Goal: Communication & Community: Connect with others

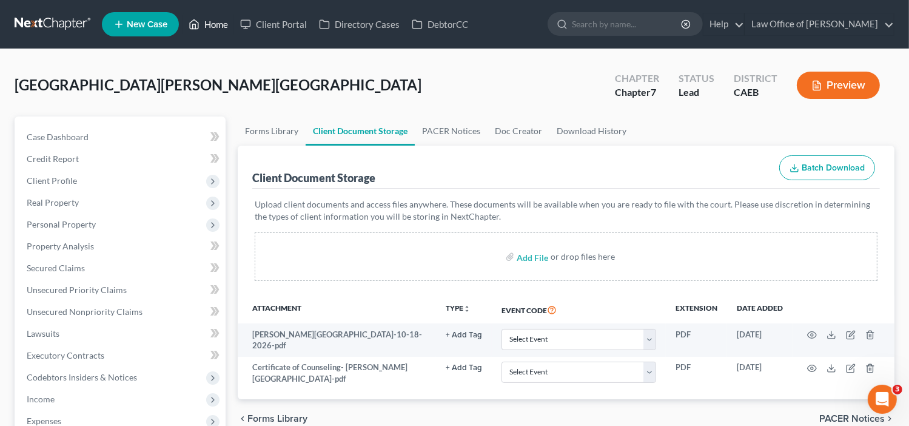
click at [206, 25] on link "Home" at bounding box center [209, 24] width 52 height 22
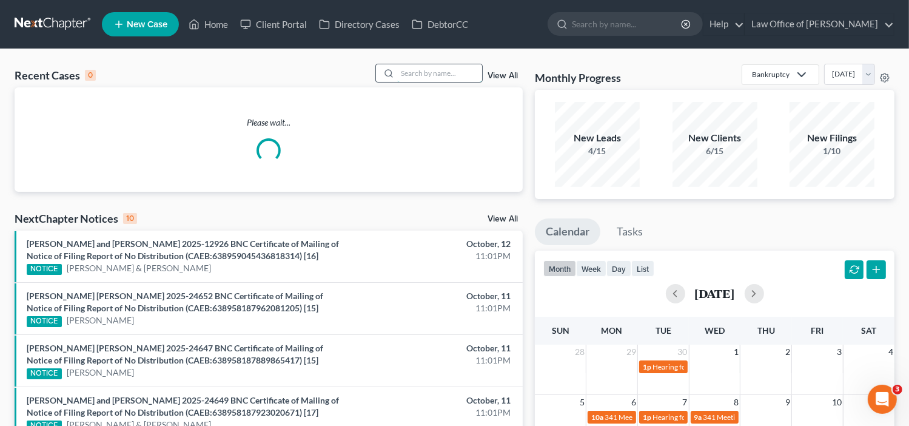
click at [414, 76] on input "search" at bounding box center [439, 73] width 85 height 18
paste input "Maggie Nunez"
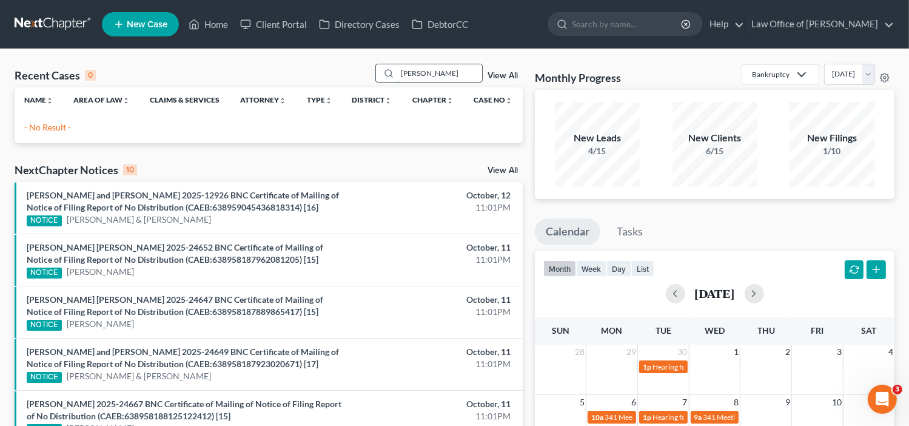
click at [426, 73] on input "Maggie Nunez" at bounding box center [439, 73] width 85 height 18
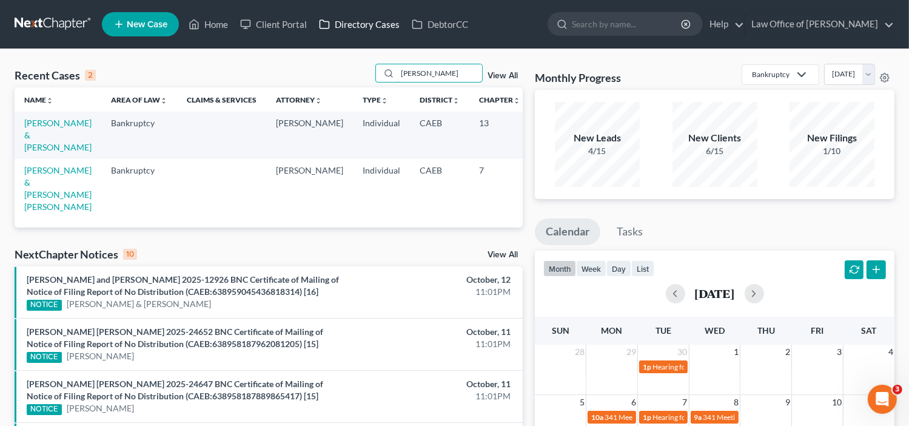
type input "Nunez"
click at [38, 207] on link "Nunez, Margarita & Nunez Sandoval, Josue" at bounding box center [57, 188] width 67 height 47
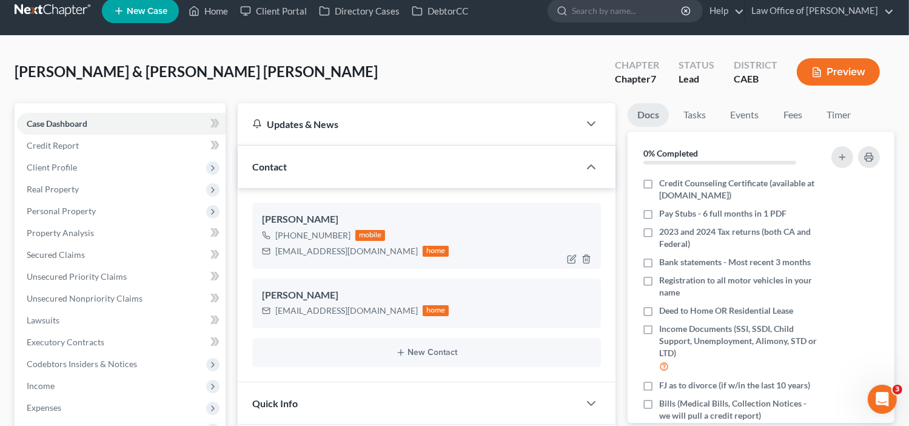
scroll to position [12, 0]
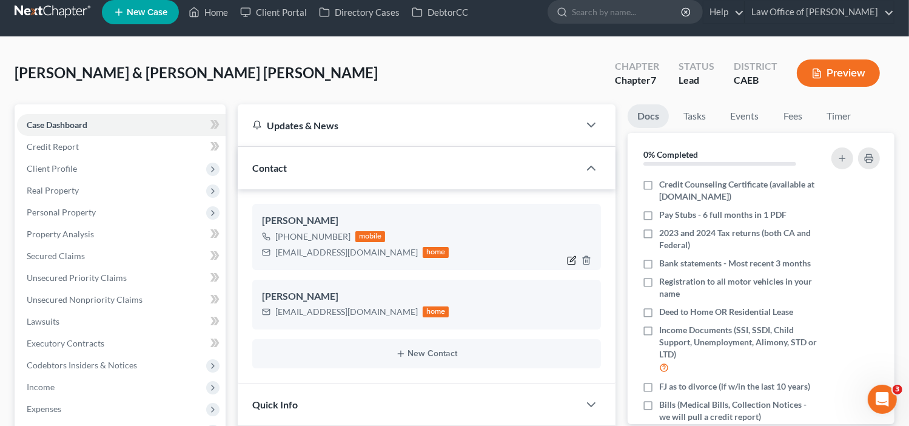
click at [573, 260] on icon "button" at bounding box center [573, 258] width 5 height 5
select select "0"
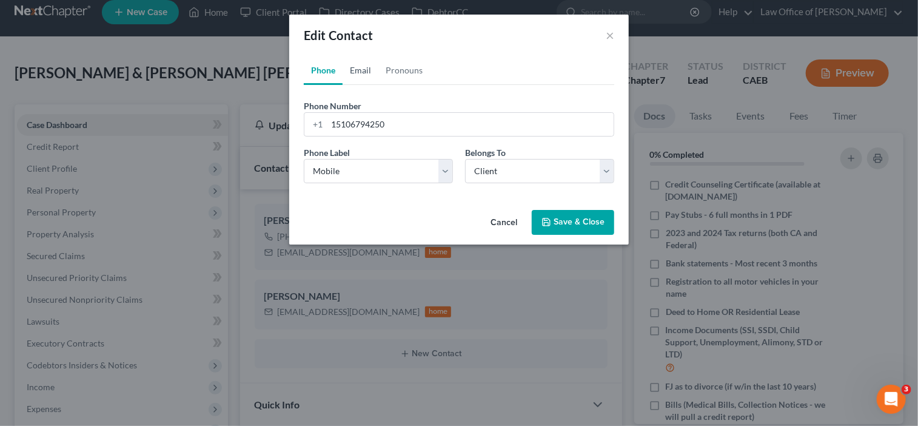
click at [359, 69] on link "Email" at bounding box center [361, 70] width 36 height 29
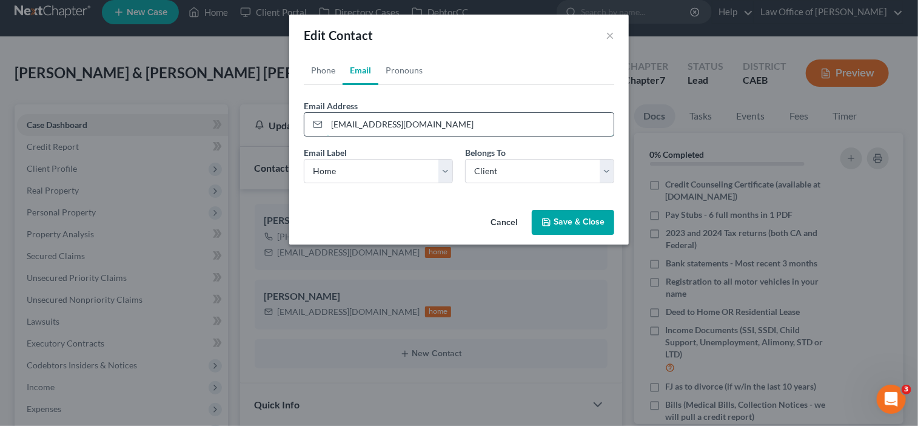
drag, startPoint x: 446, startPoint y: 127, endPoint x: 329, endPoint y: 134, distance: 117.9
click at [329, 134] on input "maggienunez23@yahoo.com" at bounding box center [470, 124] width 287 height 23
paste input "91@gmail"
type input "maggienunez91@gmail.com"
click at [570, 224] on button "Save & Close" at bounding box center [573, 222] width 82 height 25
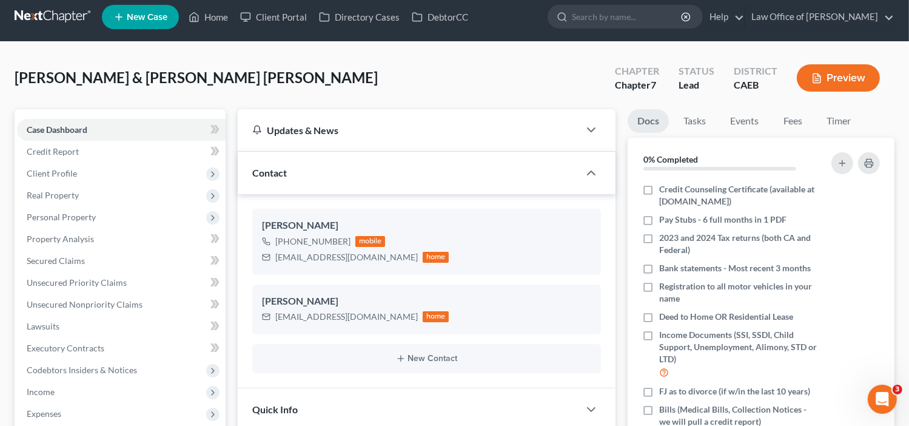
scroll to position [0, 0]
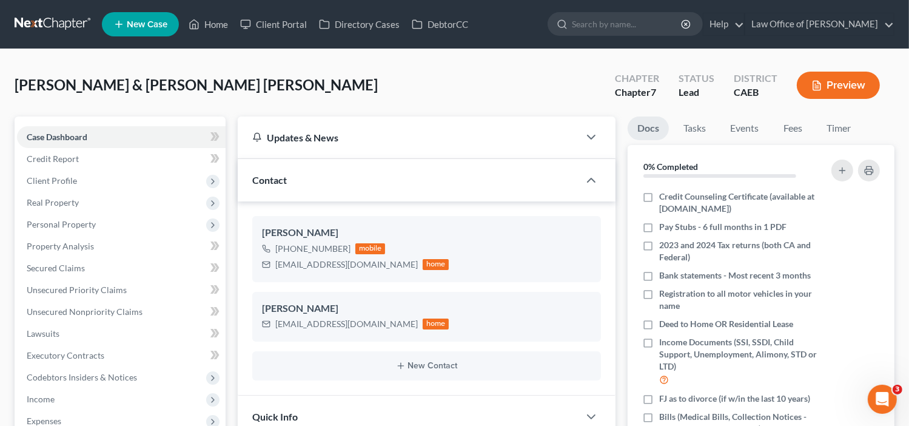
click at [565, 122] on div "Updates & News" at bounding box center [409, 137] width 342 height 42
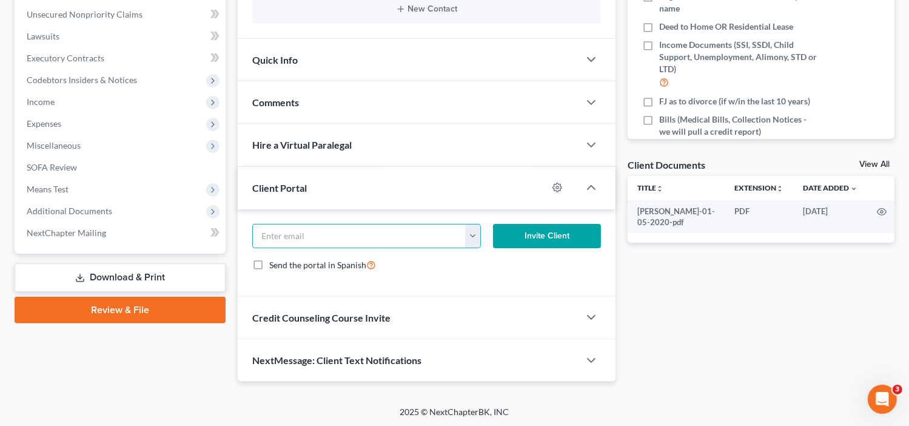
scroll to position [186, 0]
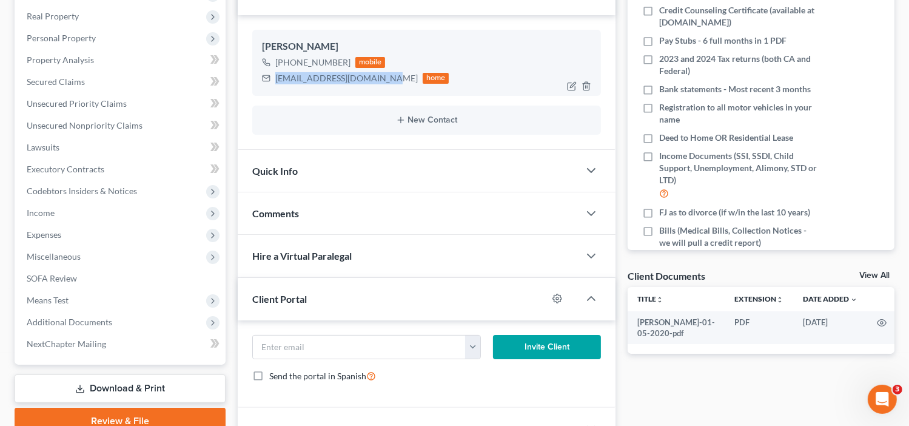
drag, startPoint x: 383, startPoint y: 78, endPoint x: 274, endPoint y: 80, distance: 109.8
click at [274, 80] on div "[EMAIL_ADDRESS][DOMAIN_NAME] home" at bounding box center [355, 78] width 187 height 16
copy div "[EMAIL_ADDRESS][DOMAIN_NAME]"
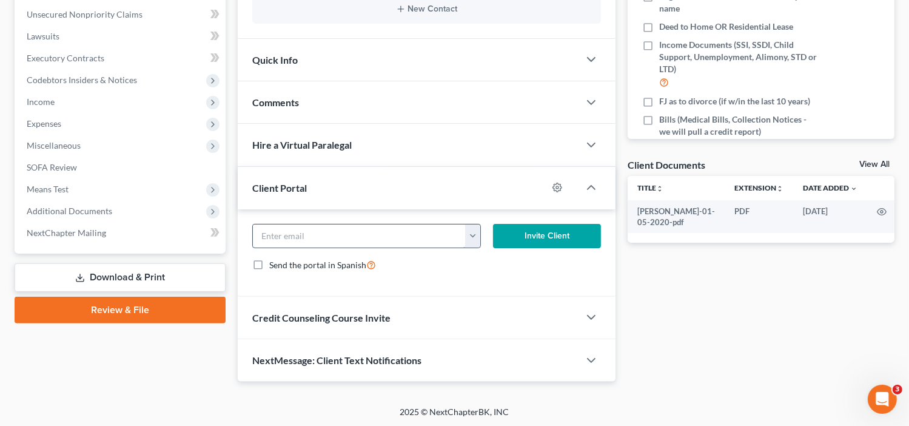
click at [304, 234] on input "email" at bounding box center [359, 235] width 213 height 23
paste input "[EMAIL_ADDRESS][DOMAIN_NAME]"
type input "[EMAIL_ADDRESS][DOMAIN_NAME]"
click at [534, 246] on form "[EMAIL_ADDRESS][DOMAIN_NAME] [EMAIL_ADDRESS][DOMAIN_NAME] Invite Client Send th…" at bounding box center [426, 253] width 361 height 58
click at [529, 240] on button "Invite Client" at bounding box center [547, 236] width 109 height 24
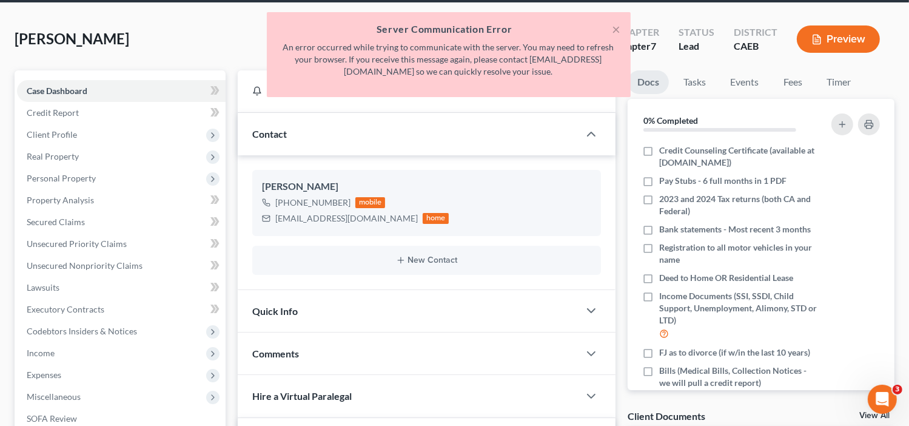
scroll to position [39, 0]
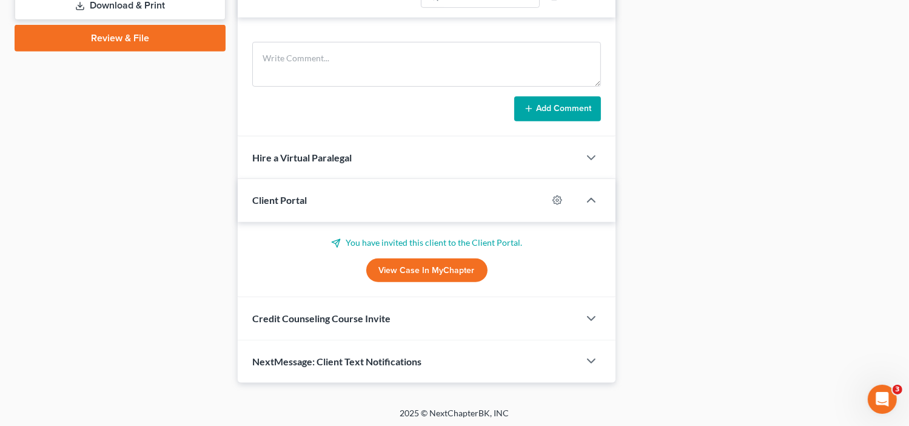
click at [439, 263] on link "View Case in MyChapter" at bounding box center [426, 270] width 121 height 24
click at [580, 306] on div at bounding box center [597, 318] width 36 height 24
click at [594, 317] on polyline "button" at bounding box center [591, 319] width 7 height 4
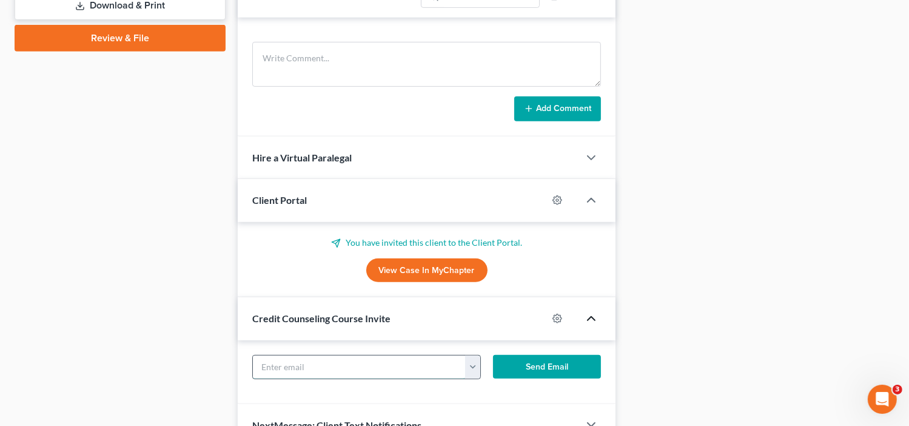
click at [446, 357] on input "text" at bounding box center [359, 366] width 213 height 23
paste input "[EMAIL_ADDRESS][DOMAIN_NAME]"
type input "[EMAIL_ADDRESS][DOMAIN_NAME]"
click at [583, 363] on button "Send Email" at bounding box center [547, 367] width 109 height 24
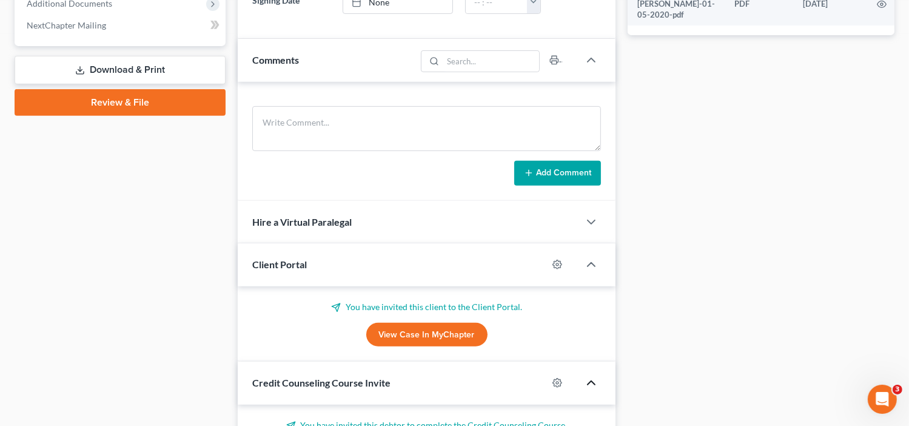
scroll to position [644, 0]
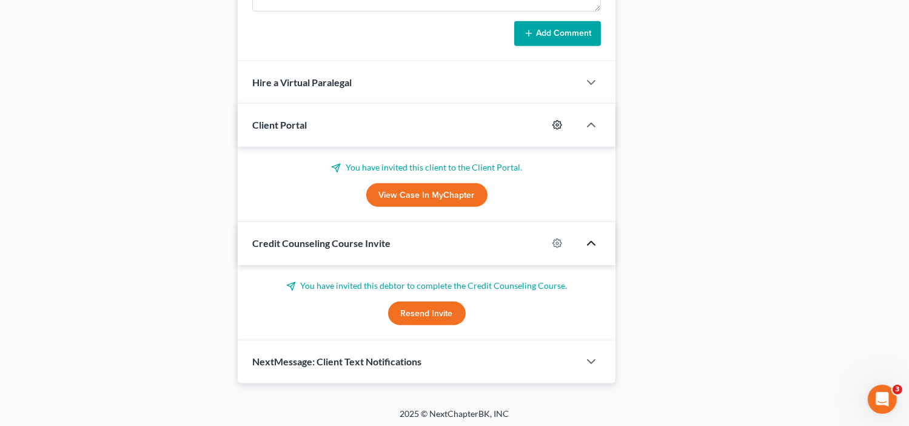
click at [556, 126] on icon "button" at bounding box center [557, 125] width 9 height 9
select select "0"
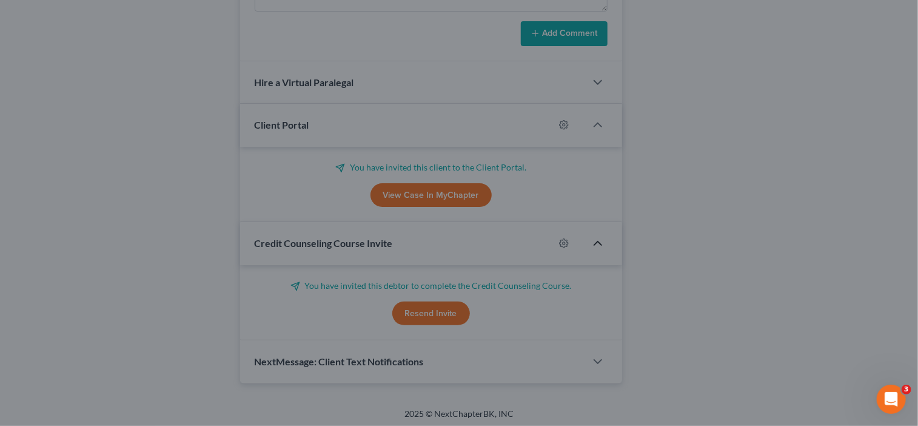
click at [802, 217] on div "MyChapter Settings for Garcia, Mario If you would like to add custom instructio…" at bounding box center [459, 213] width 918 height 426
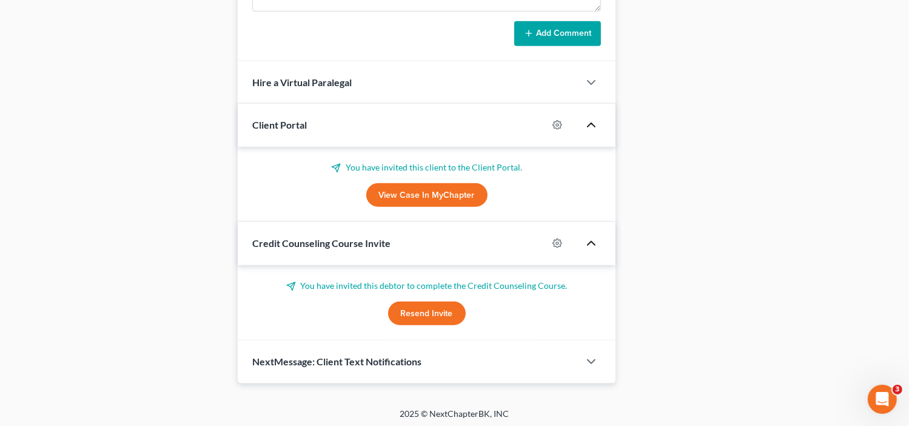
click at [593, 124] on icon "button" at bounding box center [591, 125] width 15 height 15
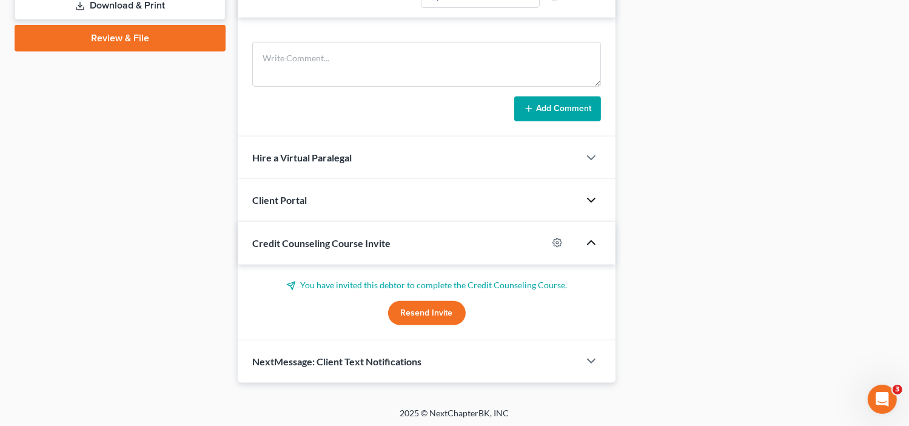
click at [592, 193] on icon "button" at bounding box center [591, 200] width 15 height 15
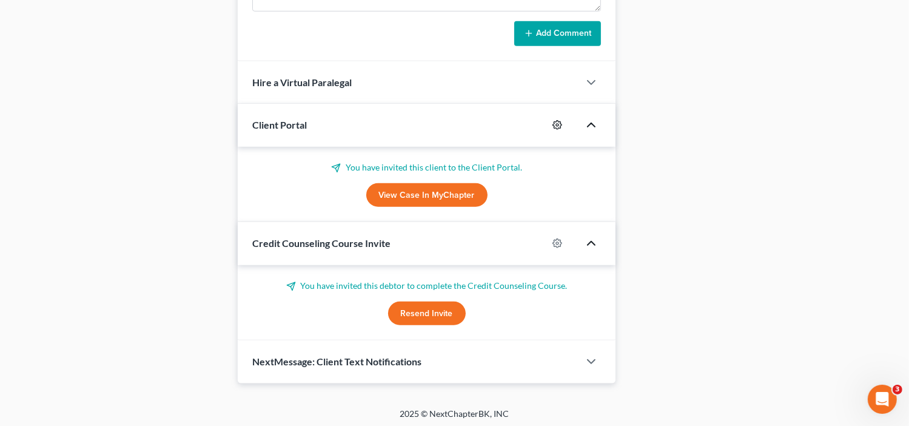
click at [556, 126] on icon "button" at bounding box center [558, 125] width 10 height 10
select select "0"
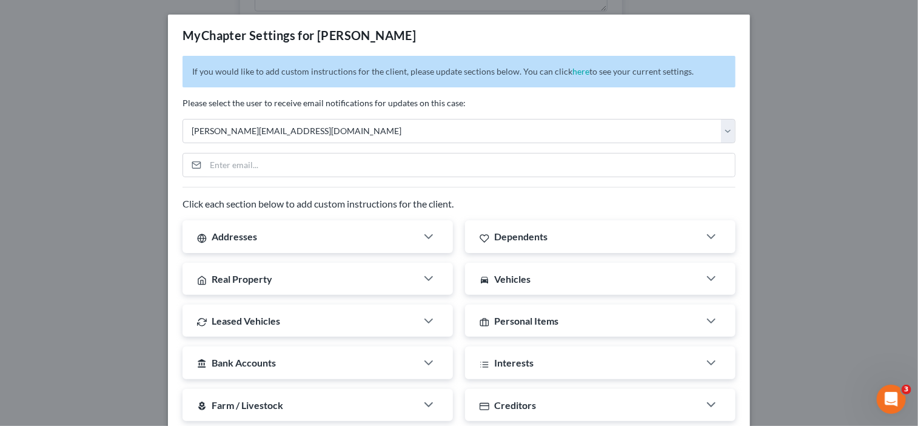
click at [814, 98] on div "MyChapter Settings for Garcia, Mario If you would like to add custom instructio…" at bounding box center [459, 213] width 918 height 426
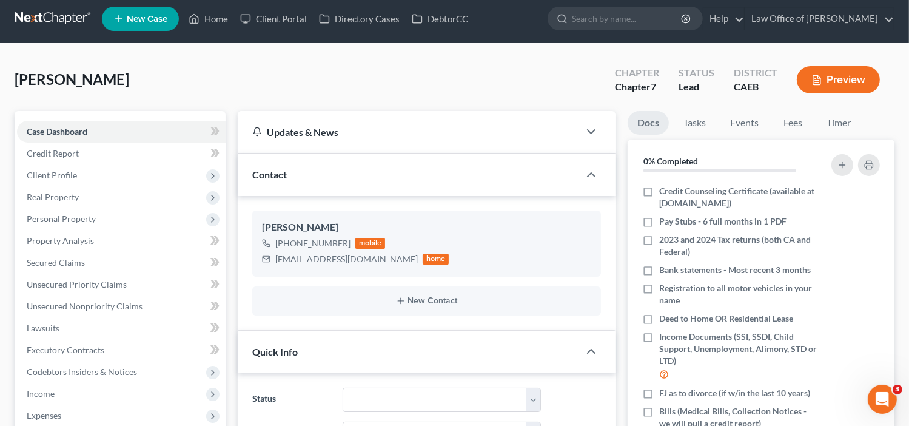
scroll to position [0, 0]
